Goal: Task Accomplishment & Management: Manage account settings

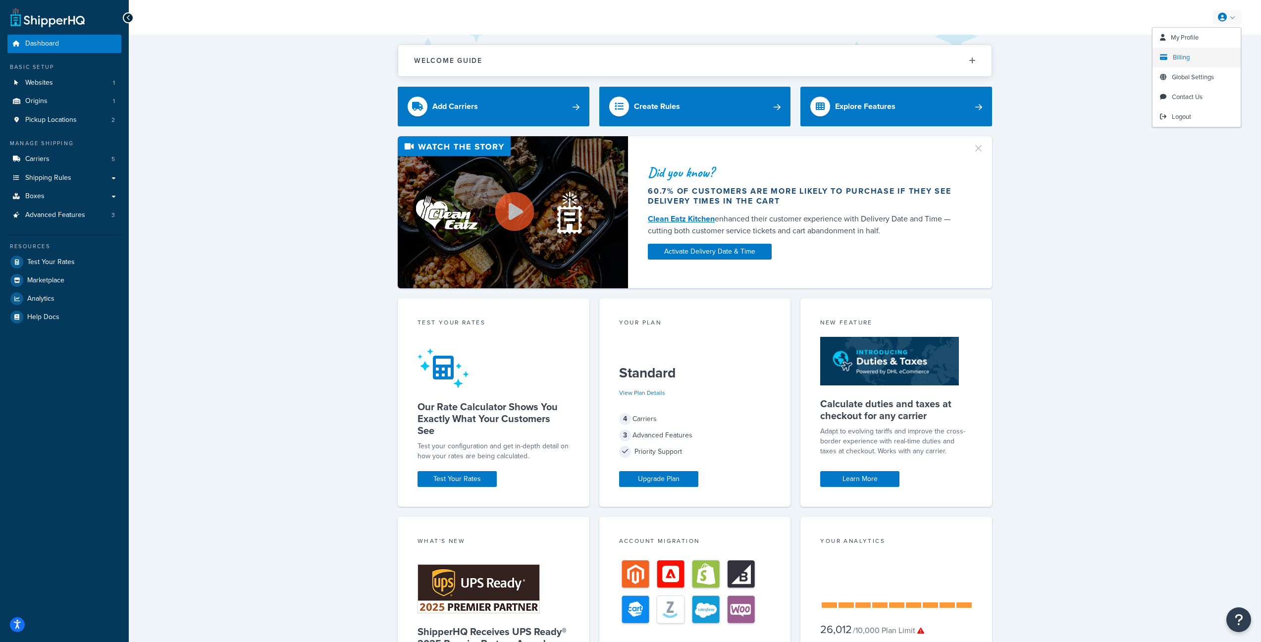
click at [1194, 60] on link "Billing" at bounding box center [1196, 58] width 88 height 20
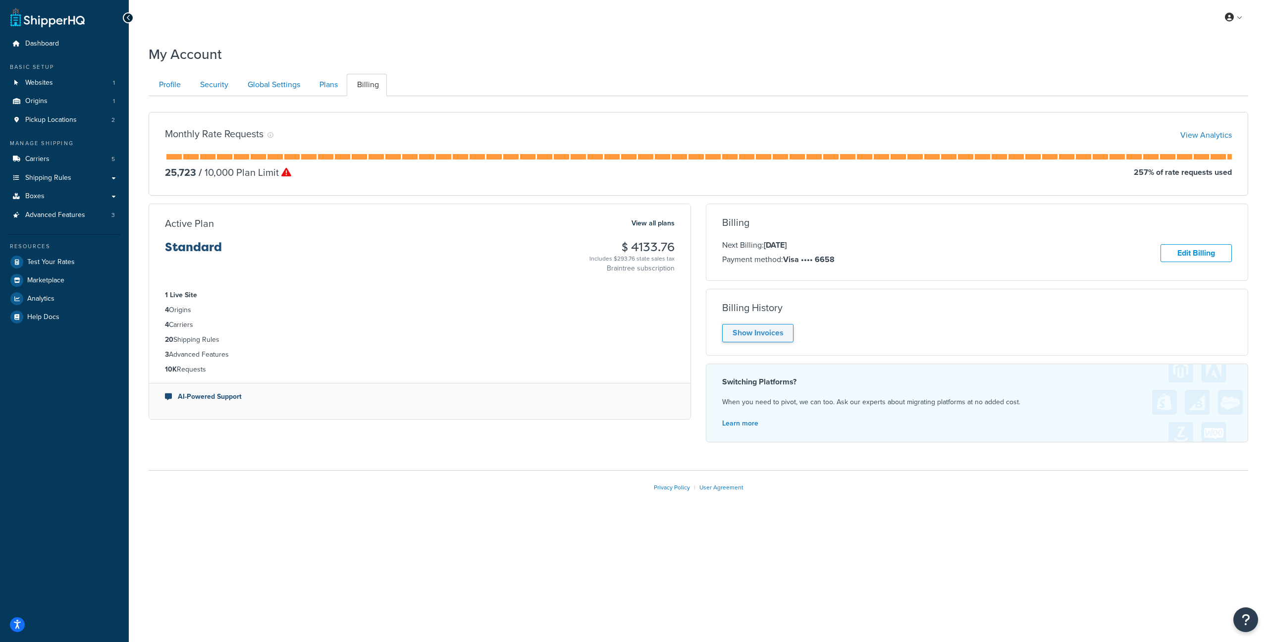
click at [756, 333] on link "Show Invoices" at bounding box center [757, 333] width 71 height 18
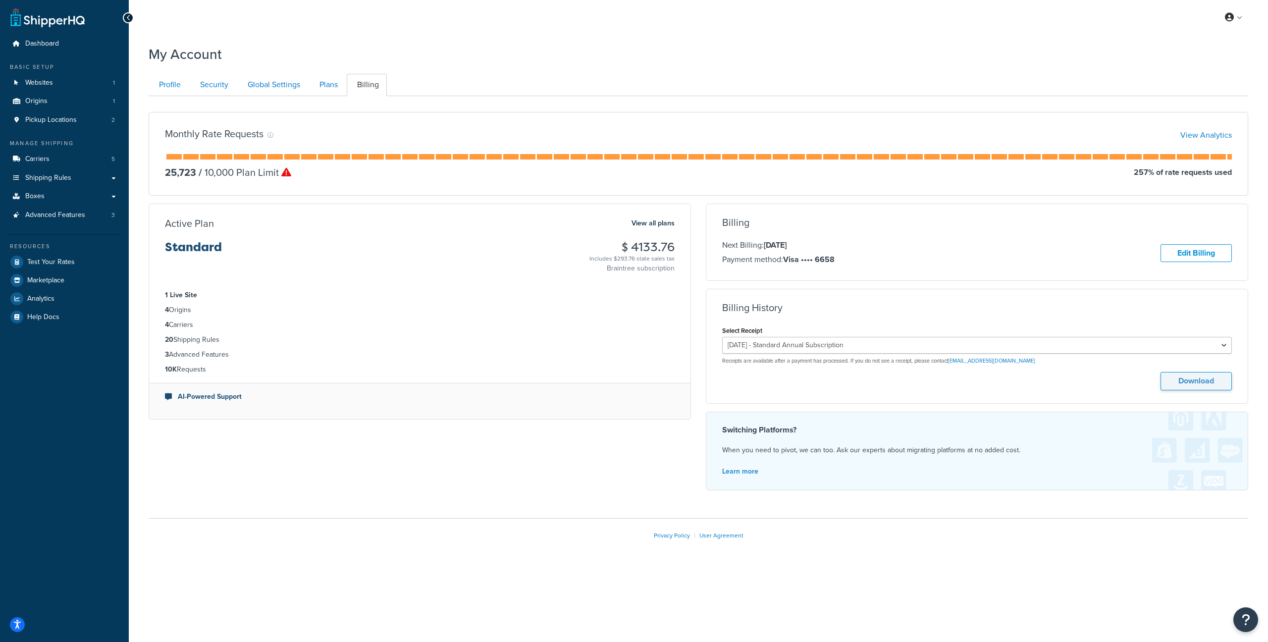
click at [1192, 378] on button "Download" at bounding box center [1195, 381] width 71 height 18
click at [48, 46] on span "Dashboard" at bounding box center [42, 44] width 34 height 8
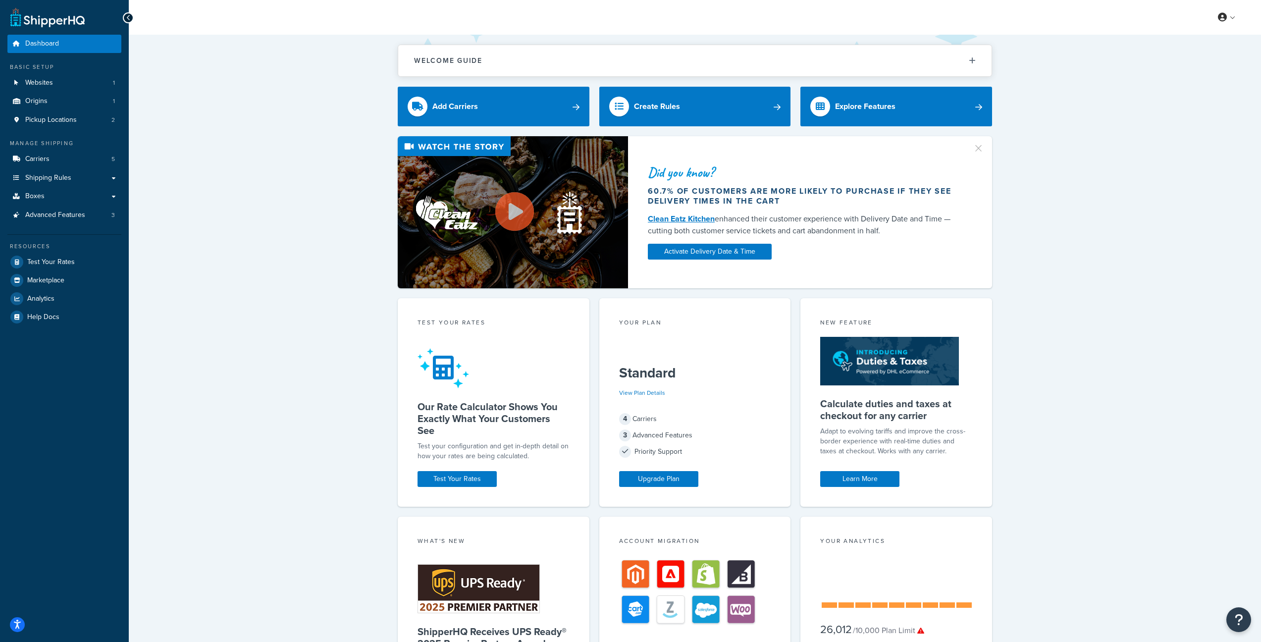
click at [35, 20] on link at bounding box center [47, 17] width 74 height 20
click at [1239, 619] on icon "Open Resource Center" at bounding box center [1238, 620] width 9 height 14
click at [203, 66] on div "Welcome Guide ShipperHQ: An Overview Carrier Setup Shipping Rules Overview Comm…" at bounding box center [695, 404] width 1132 height 739
click at [54, 17] on link at bounding box center [47, 17] width 74 height 20
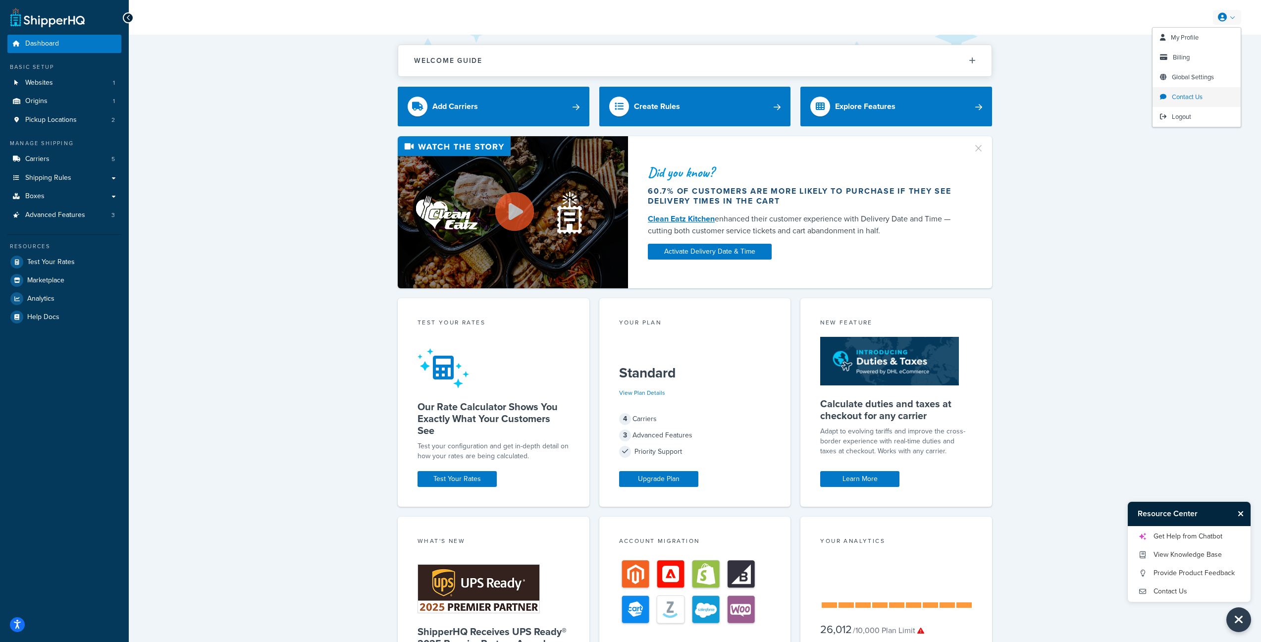
click at [1206, 98] on link "Contact Us" at bounding box center [1196, 97] width 88 height 20
click at [1183, 593] on link "Contact Us" at bounding box center [1189, 591] width 103 height 16
